Goal: Task Accomplishment & Management: Manage account settings

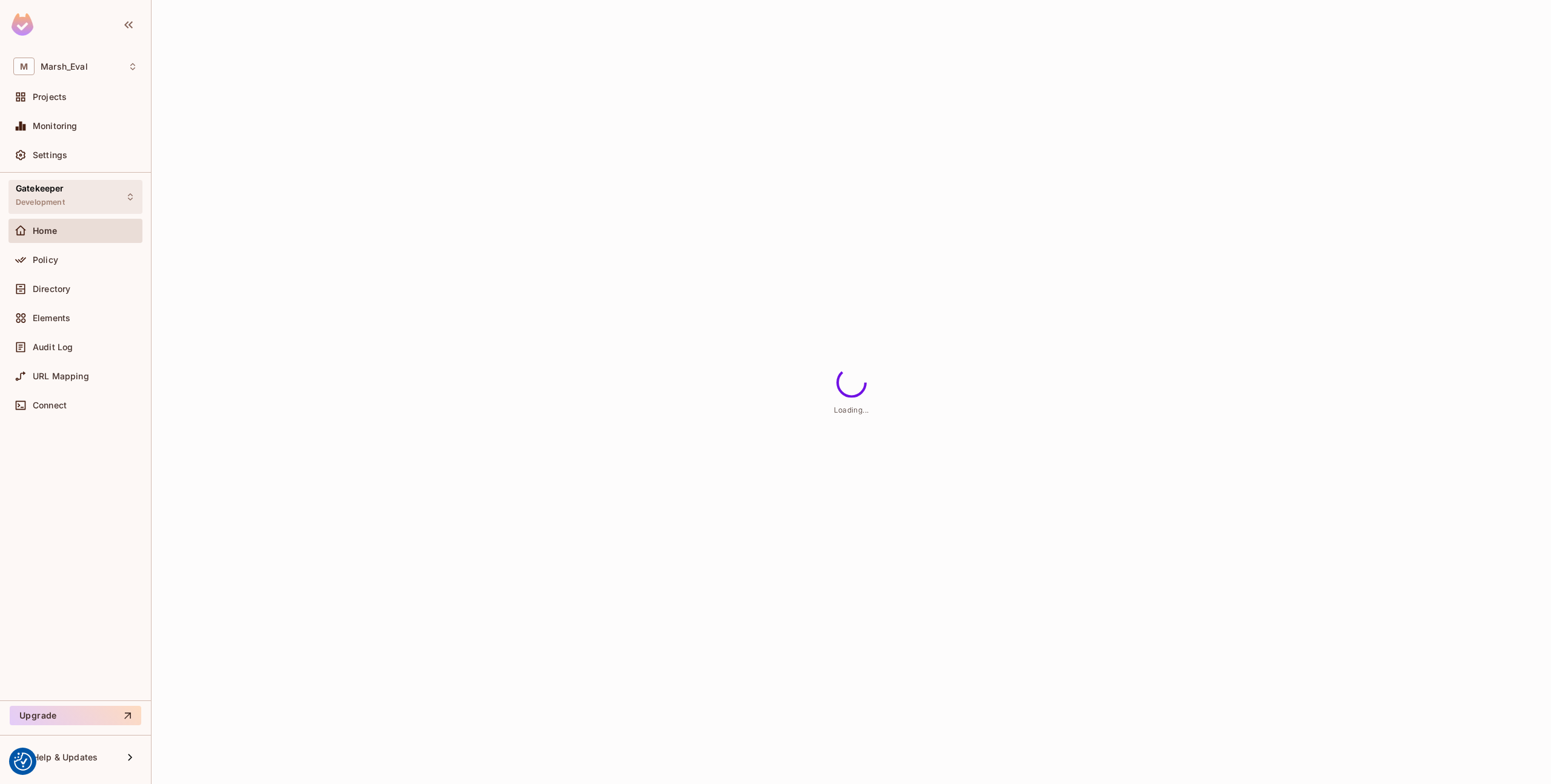
click at [39, 206] on span "Development" at bounding box center [40, 202] width 49 height 10
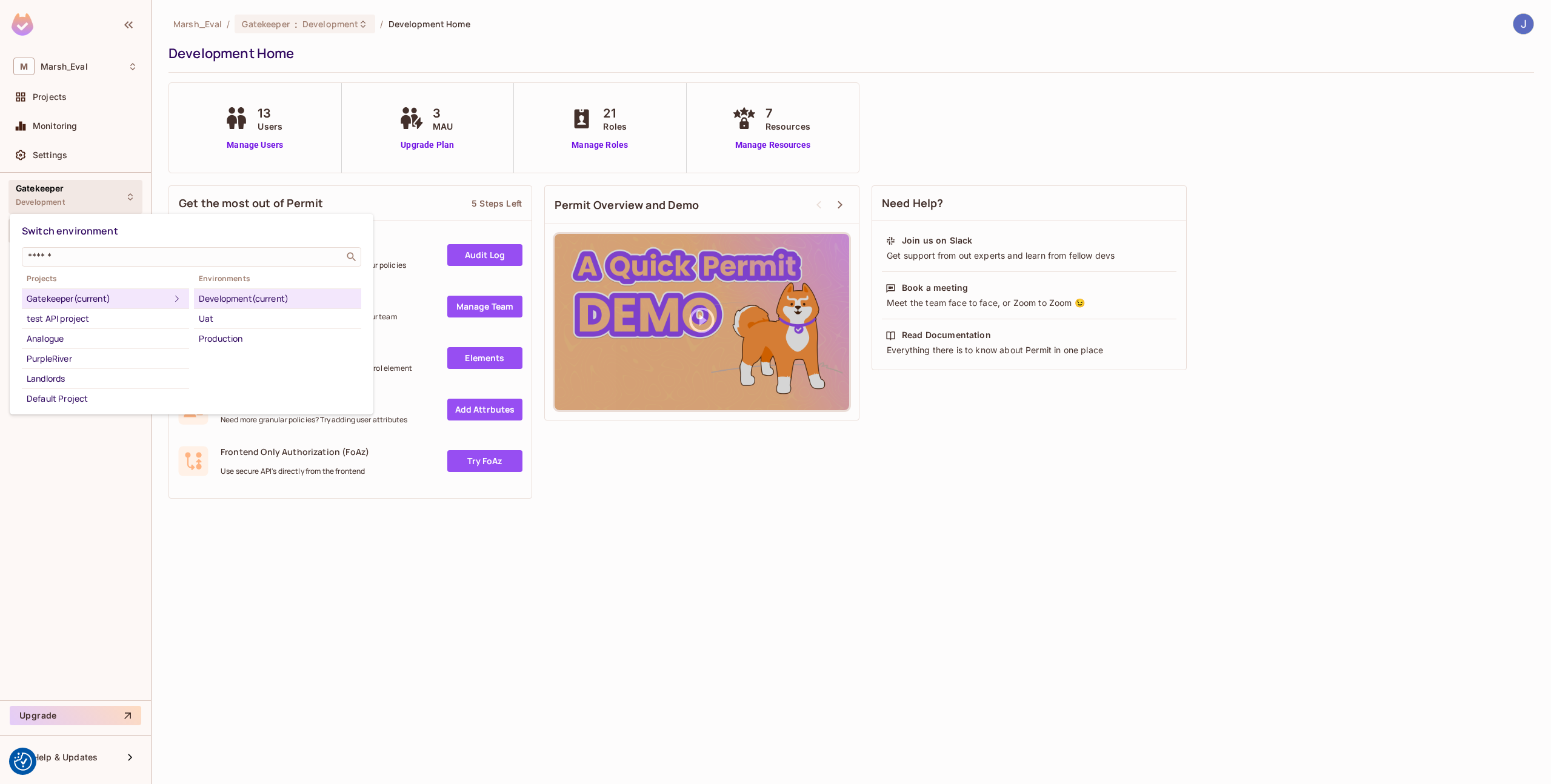
click at [158, 158] on div at bounding box center [776, 392] width 1551 height 784
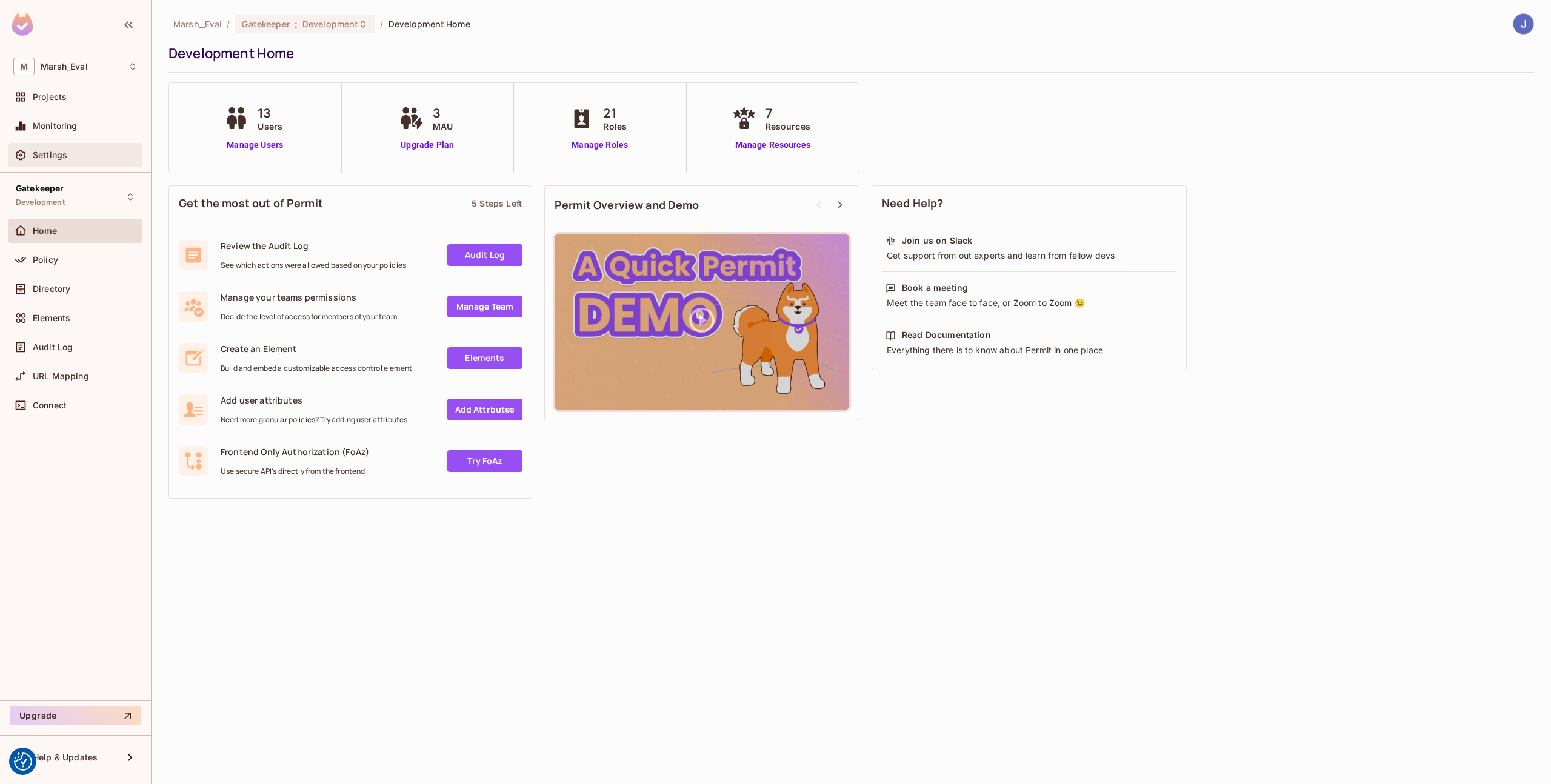
click at [86, 150] on div "Settings" at bounding box center [85, 155] width 105 height 10
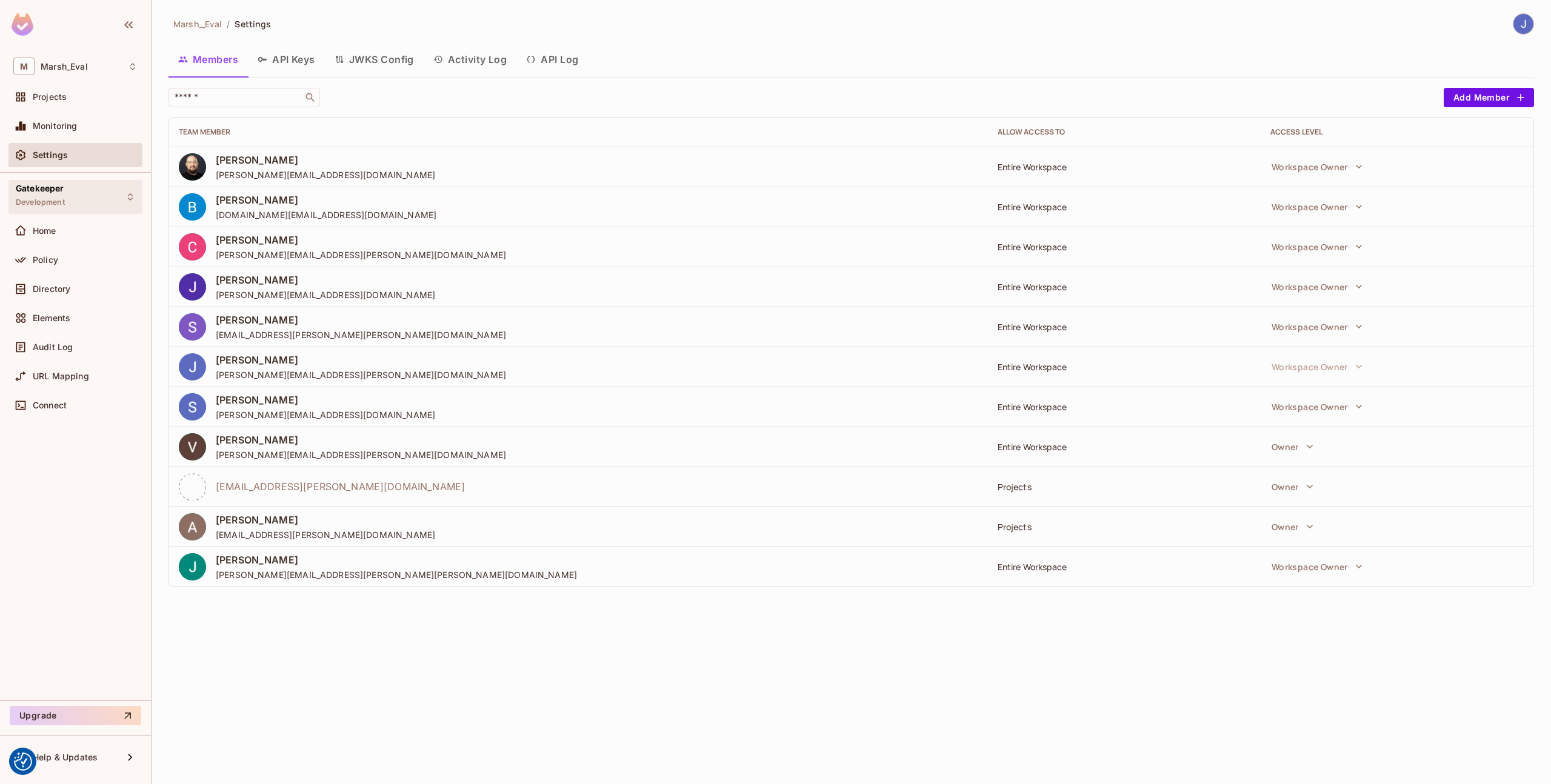
click at [47, 200] on span "Development" at bounding box center [40, 202] width 49 height 10
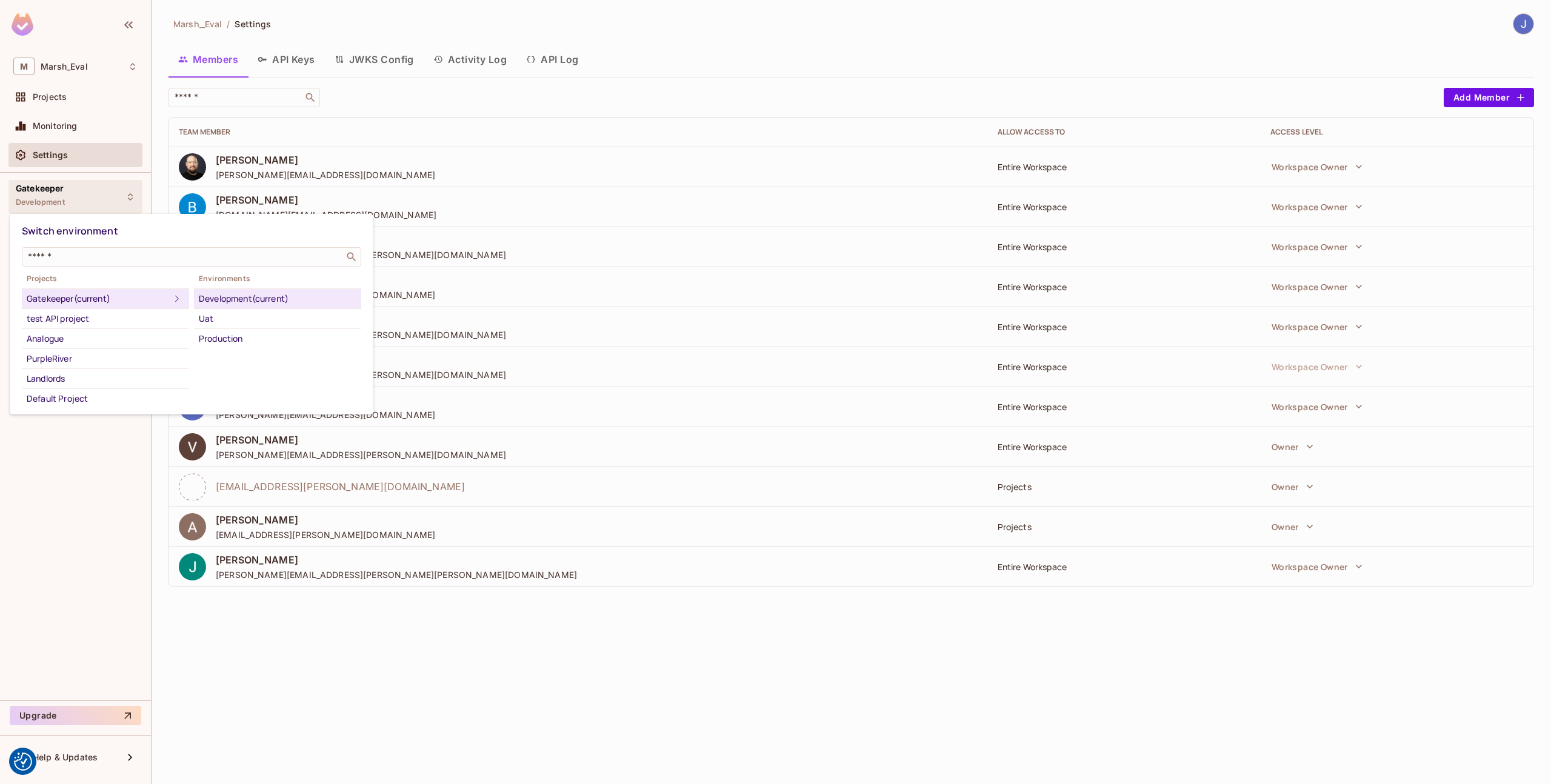
click at [47, 200] on div at bounding box center [776, 392] width 1551 height 784
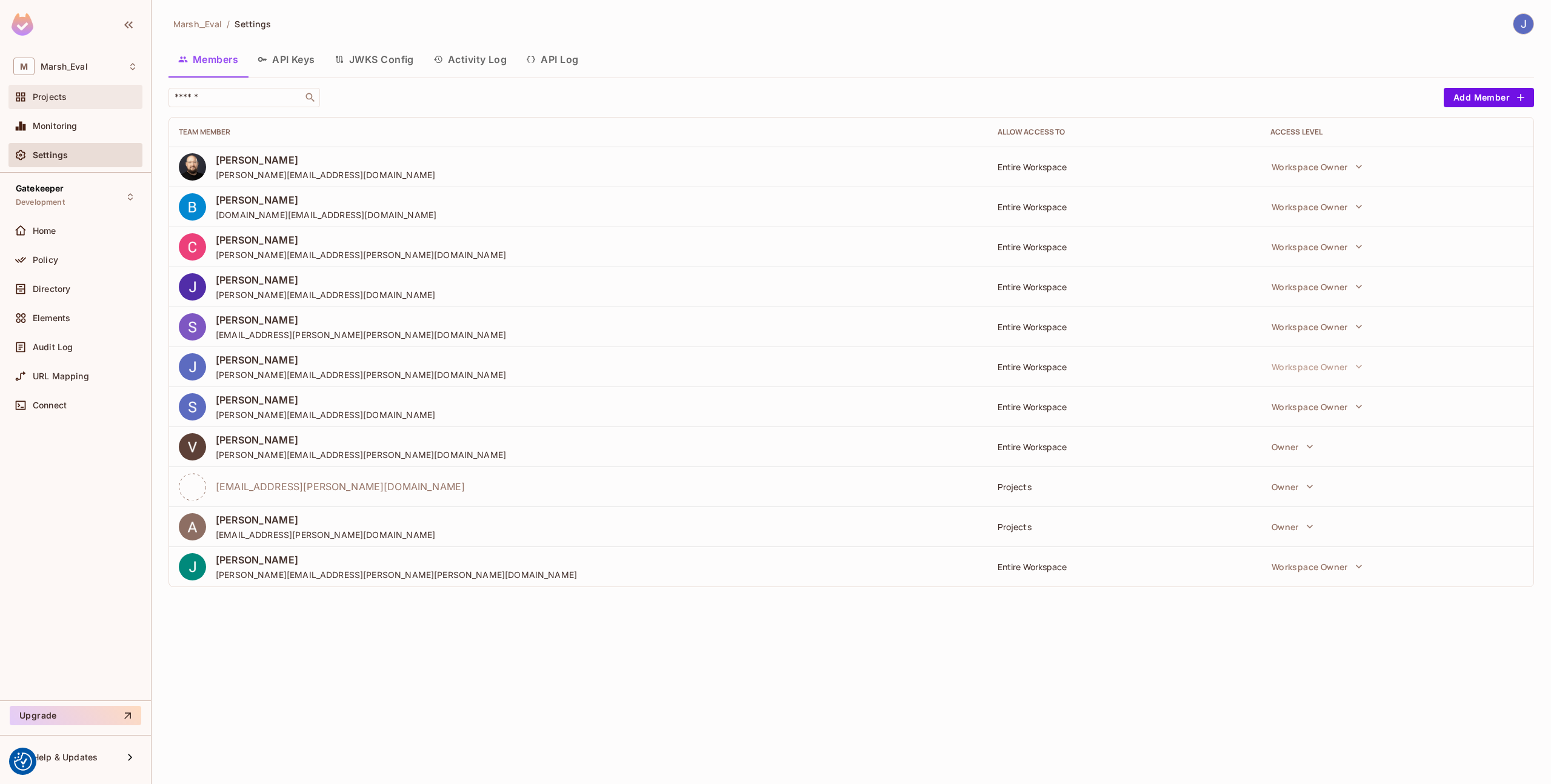
click at [54, 90] on div "Projects" at bounding box center [75, 96] width 124 height 14
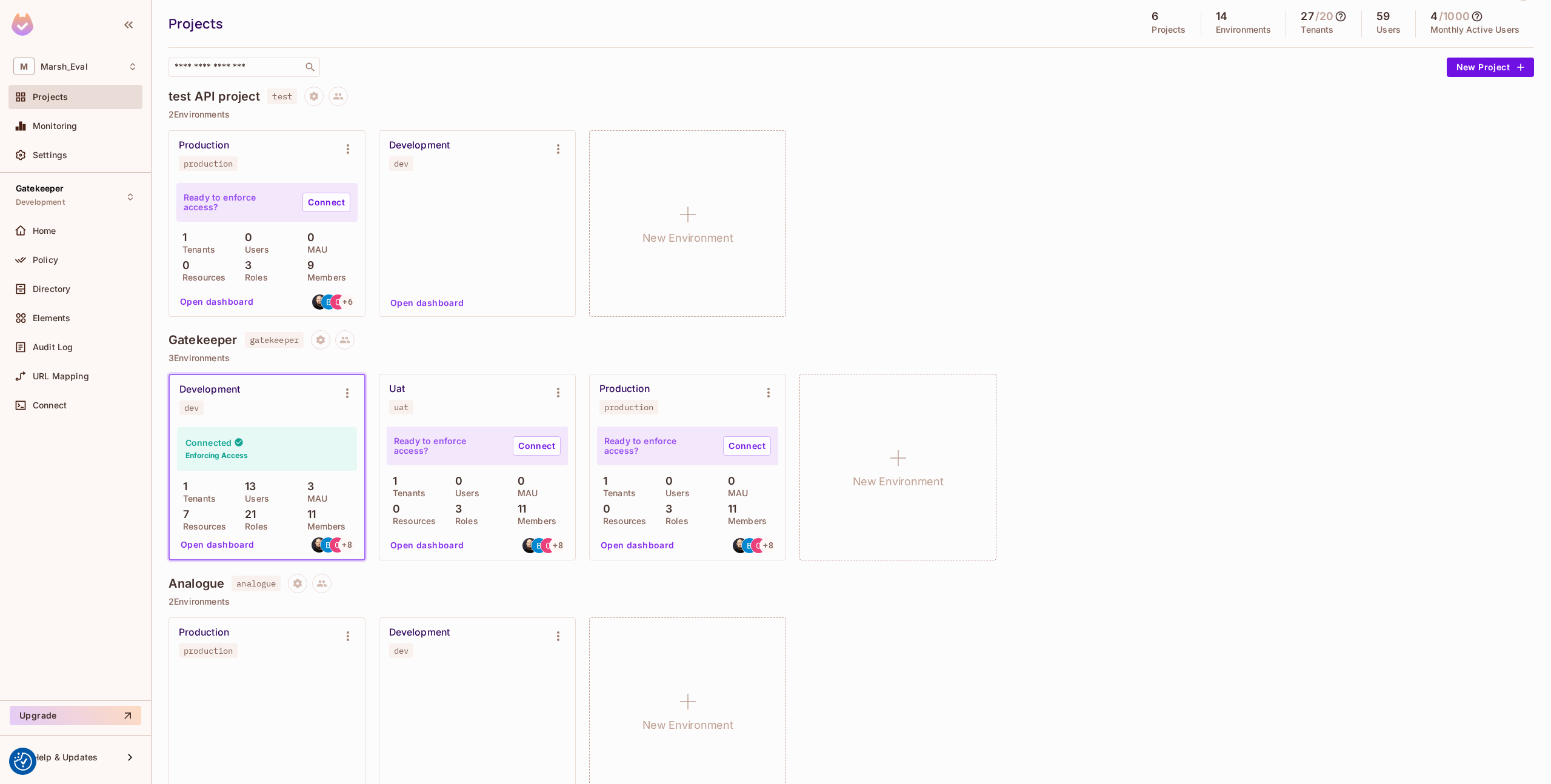
scroll to position [43, 0]
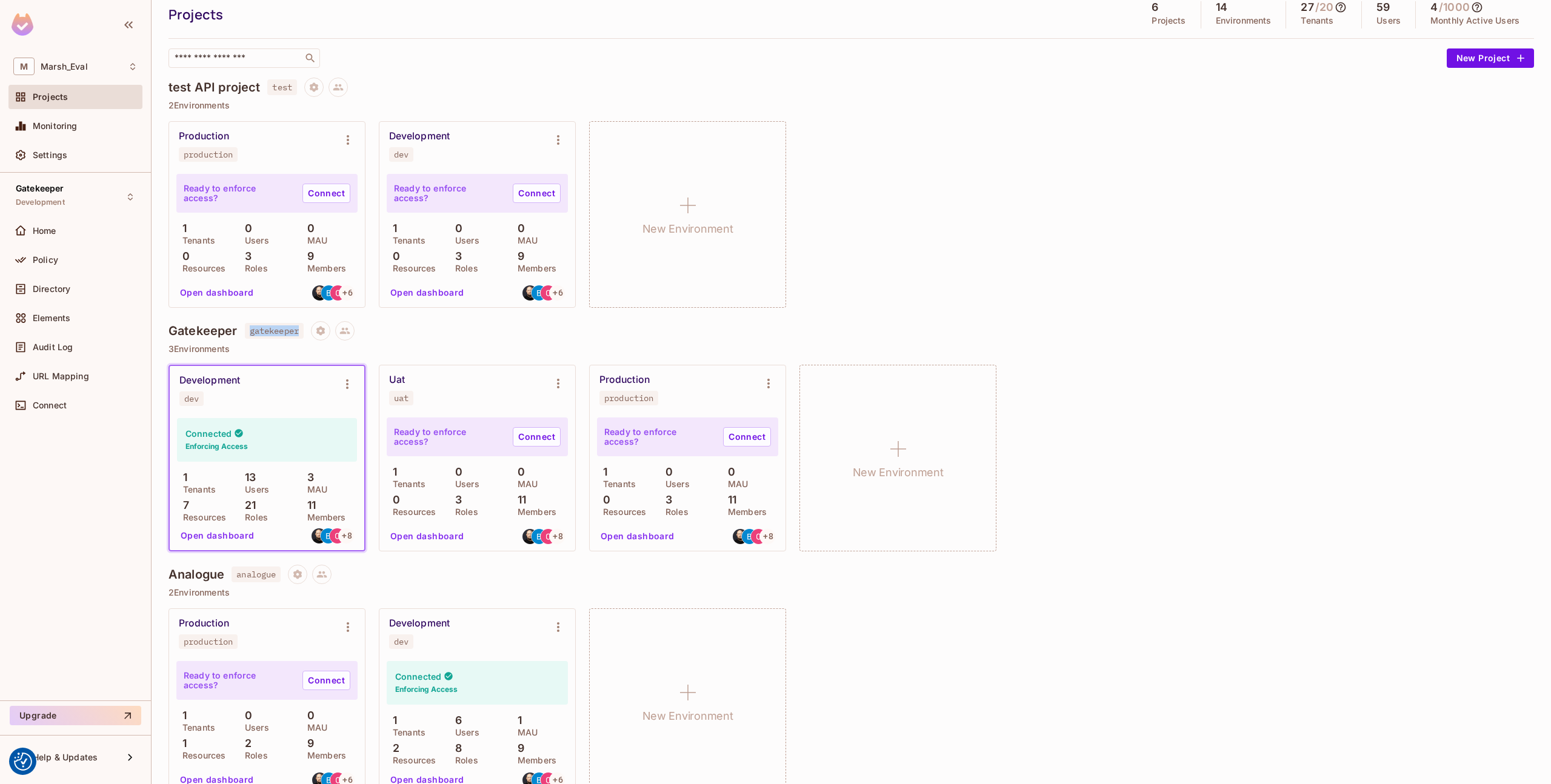
drag, startPoint x: 249, startPoint y: 332, endPoint x: 303, endPoint y: 332, distance: 54.0
click at [303, 332] on span "gatekeeper" at bounding box center [274, 331] width 59 height 16
click at [251, 330] on span "gatekeeper" at bounding box center [274, 331] width 59 height 16
drag, startPoint x: 237, startPoint y: 332, endPoint x: 166, endPoint y: 332, distance: 71.0
click at [166, 332] on div "Marsh_Eval / Projects Projects 6 Projects 14 Environments 27 / 20 Tenants 59 Us…" at bounding box center [851, 392] width 1400 height 784
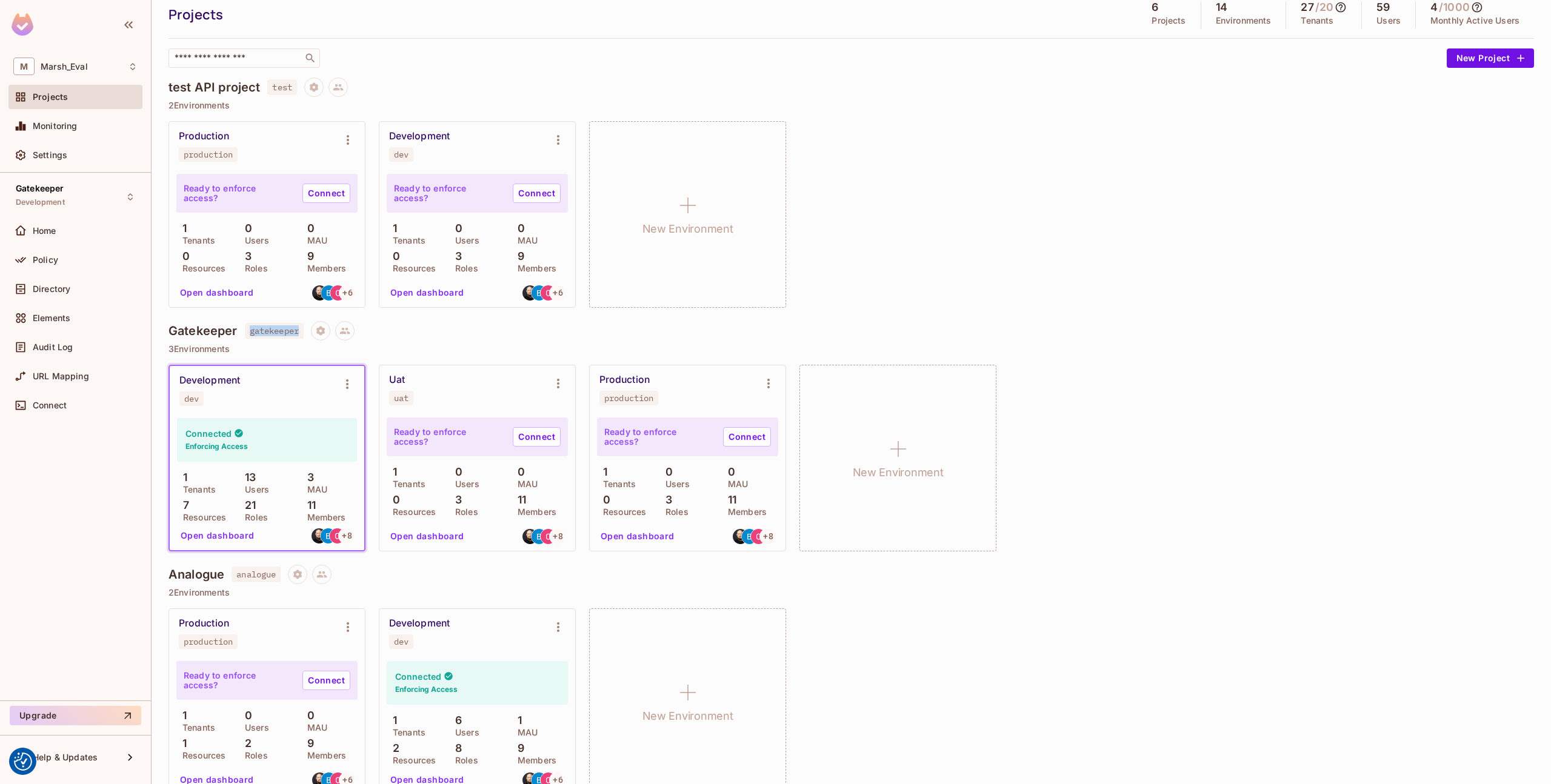
drag, startPoint x: 250, startPoint y: 331, endPoint x: 304, endPoint y: 330, distance: 54.0
click at [304, 330] on span "gatekeeper" at bounding box center [274, 331] width 59 height 16
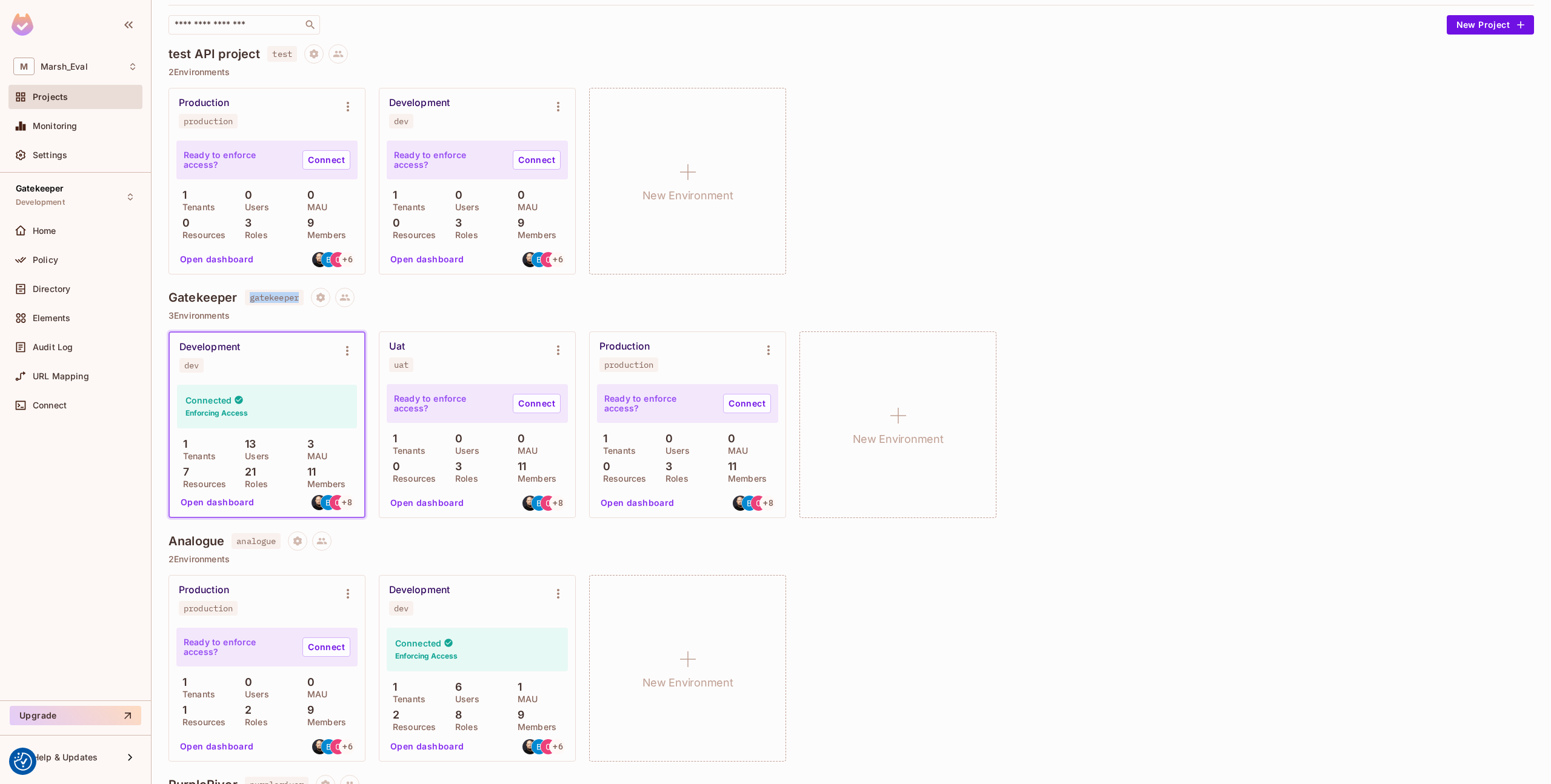
scroll to position [80, 0]
click at [192, 365] on div "dev" at bounding box center [191, 362] width 14 height 10
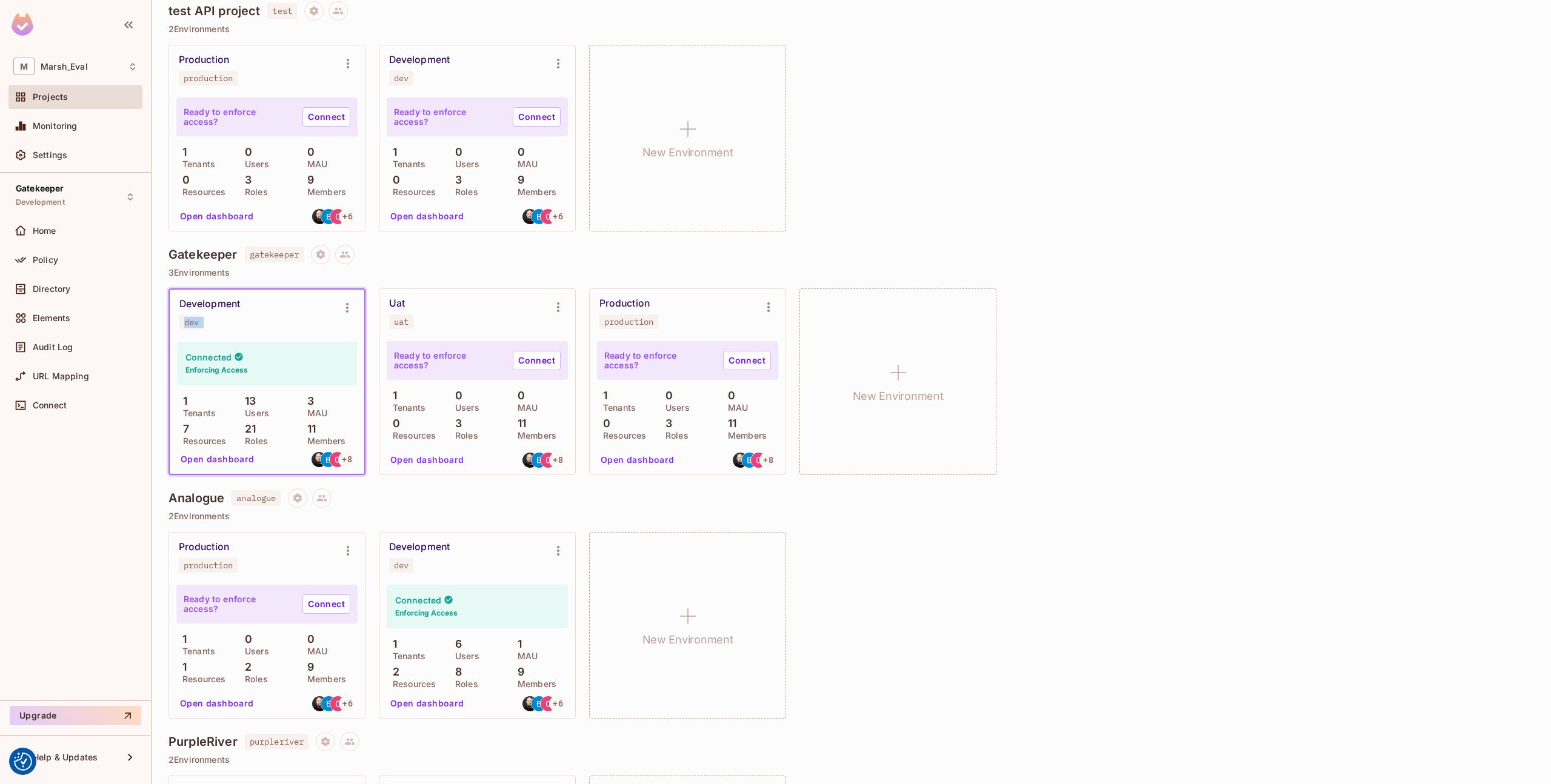
scroll to position [121, 0]
click at [192, 324] on div "dev" at bounding box center [191, 321] width 14 height 10
click at [321, 255] on icon "Project settings" at bounding box center [321, 253] width 8 height 9
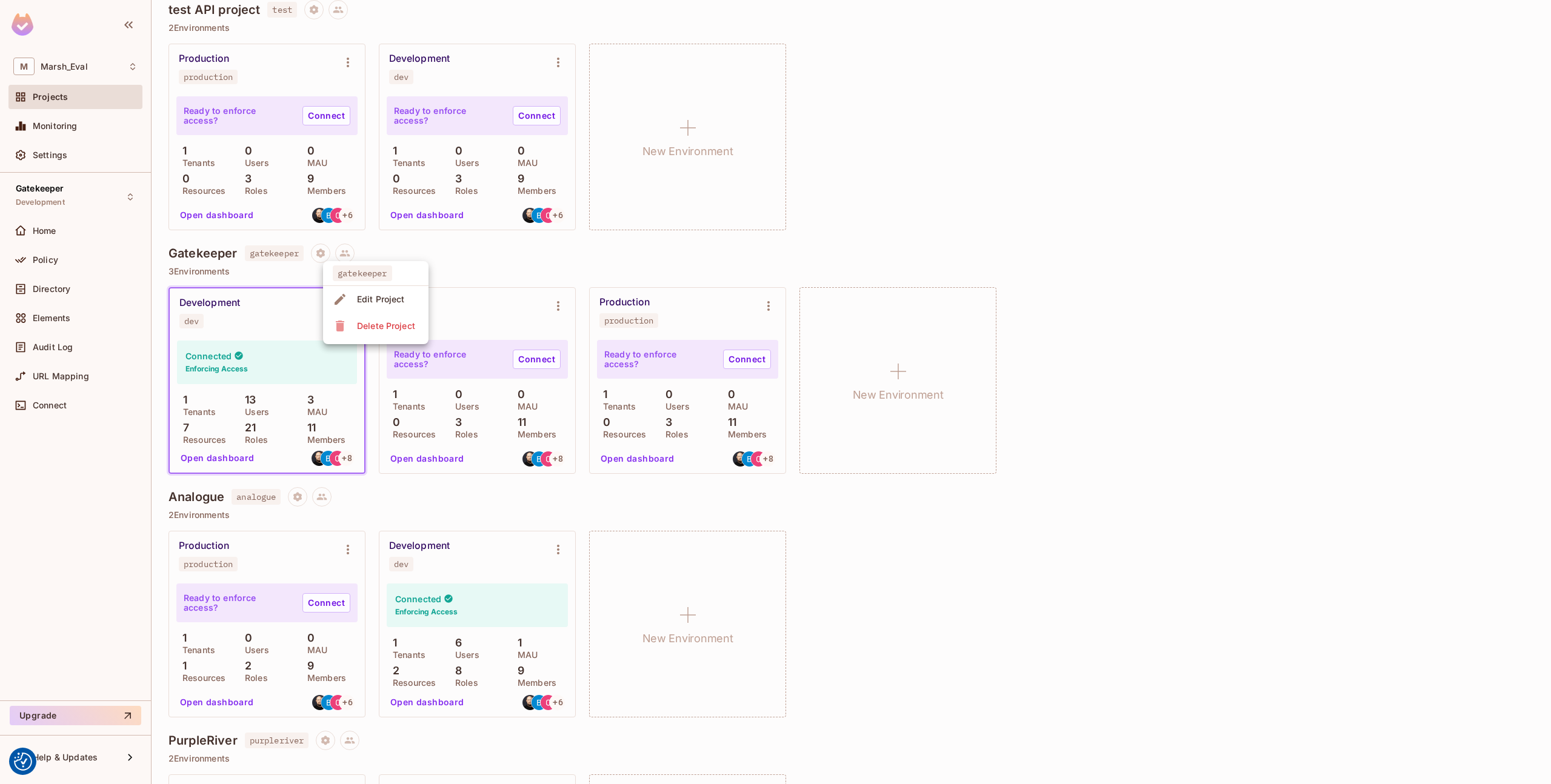
click at [230, 284] on div at bounding box center [776, 392] width 1551 height 784
click at [342, 311] on icon "Environment settings" at bounding box center [347, 306] width 14 height 14
click at [56, 240] on div at bounding box center [776, 392] width 1551 height 784
click at [50, 231] on span "Home" at bounding box center [44, 231] width 24 height 10
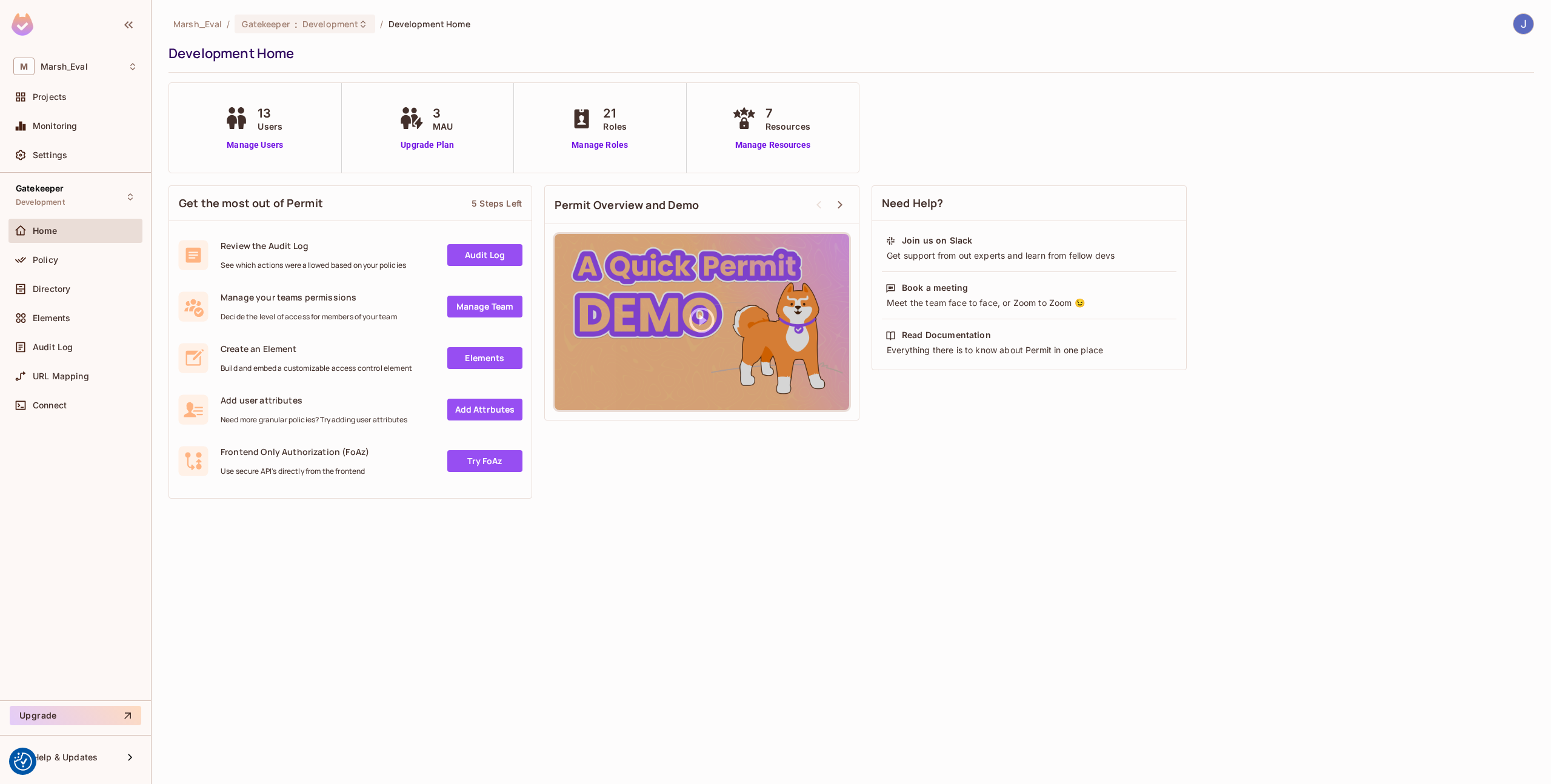
click at [1518, 31] on img at bounding box center [1523, 24] width 20 height 20
click at [1438, 132] on div at bounding box center [1429, 132] width 22 height 12
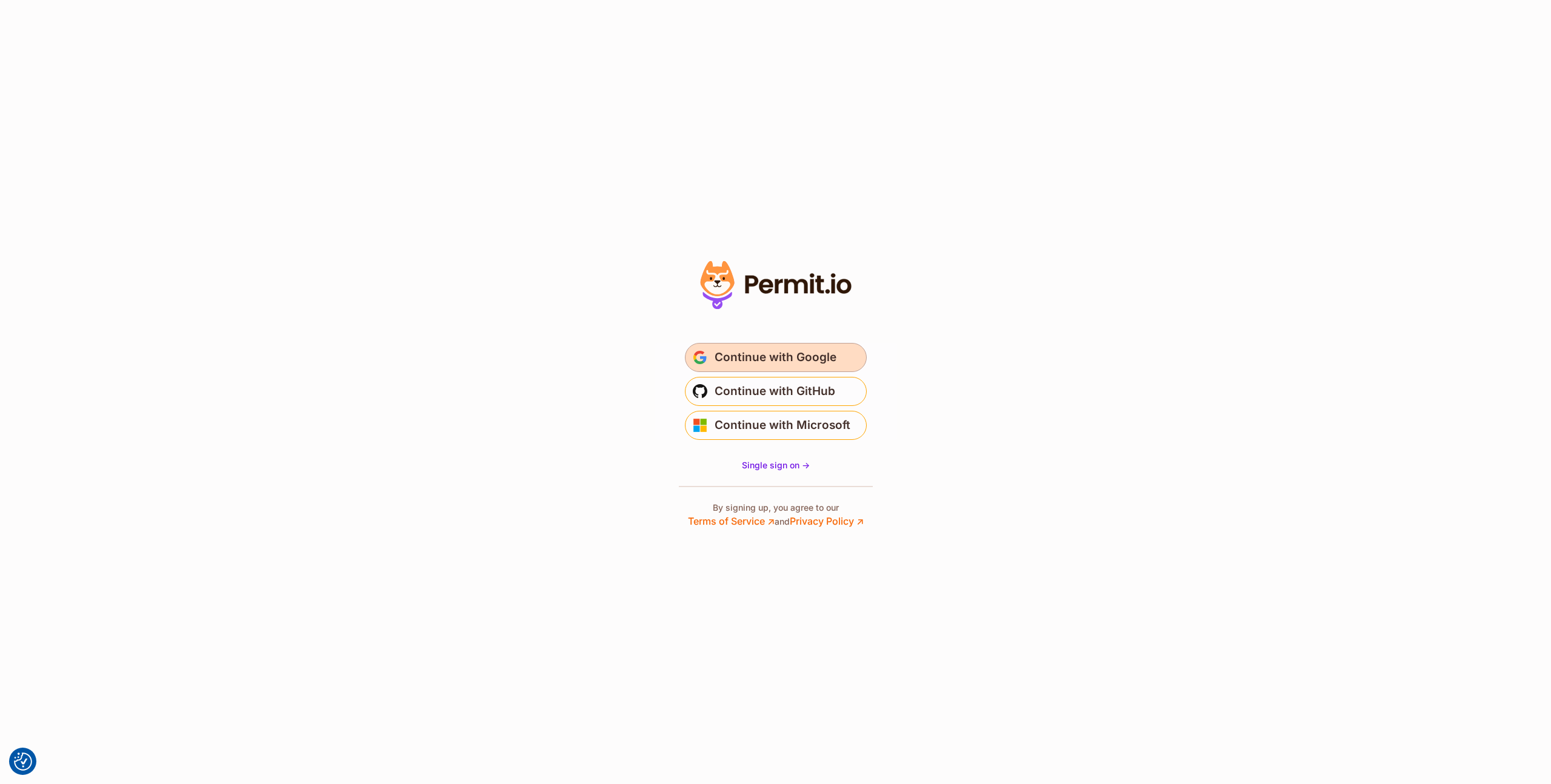
click at [745, 369] on button "Continue with Google" at bounding box center [776, 357] width 182 height 29
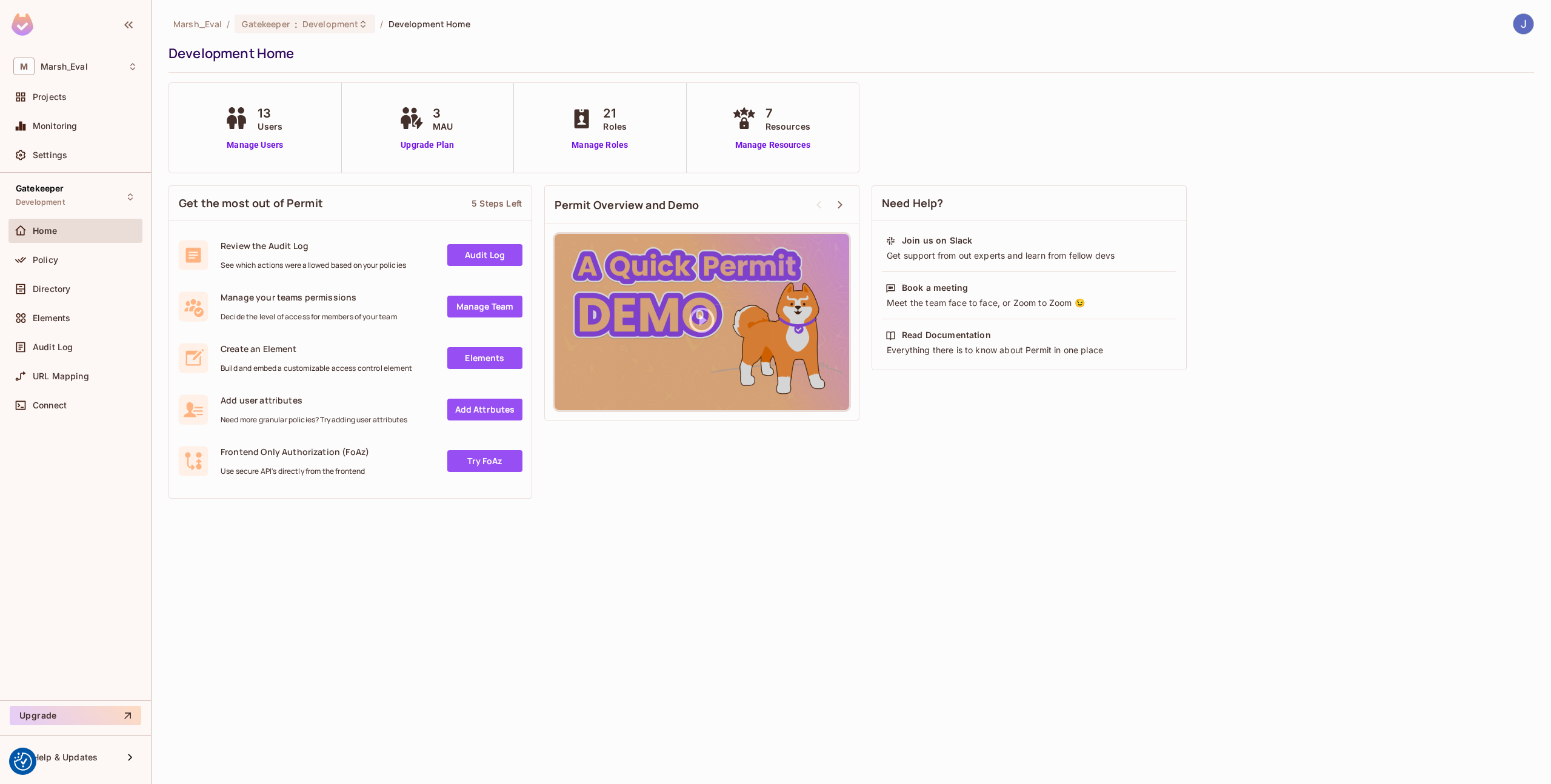
click at [1271, 155] on div "Marsh_Eval / Gatekeeper : Development / Development Home Development Home 13 Us…" at bounding box center [851, 259] width 1366 height 491
